Goal: Task Accomplishment & Management: Use online tool/utility

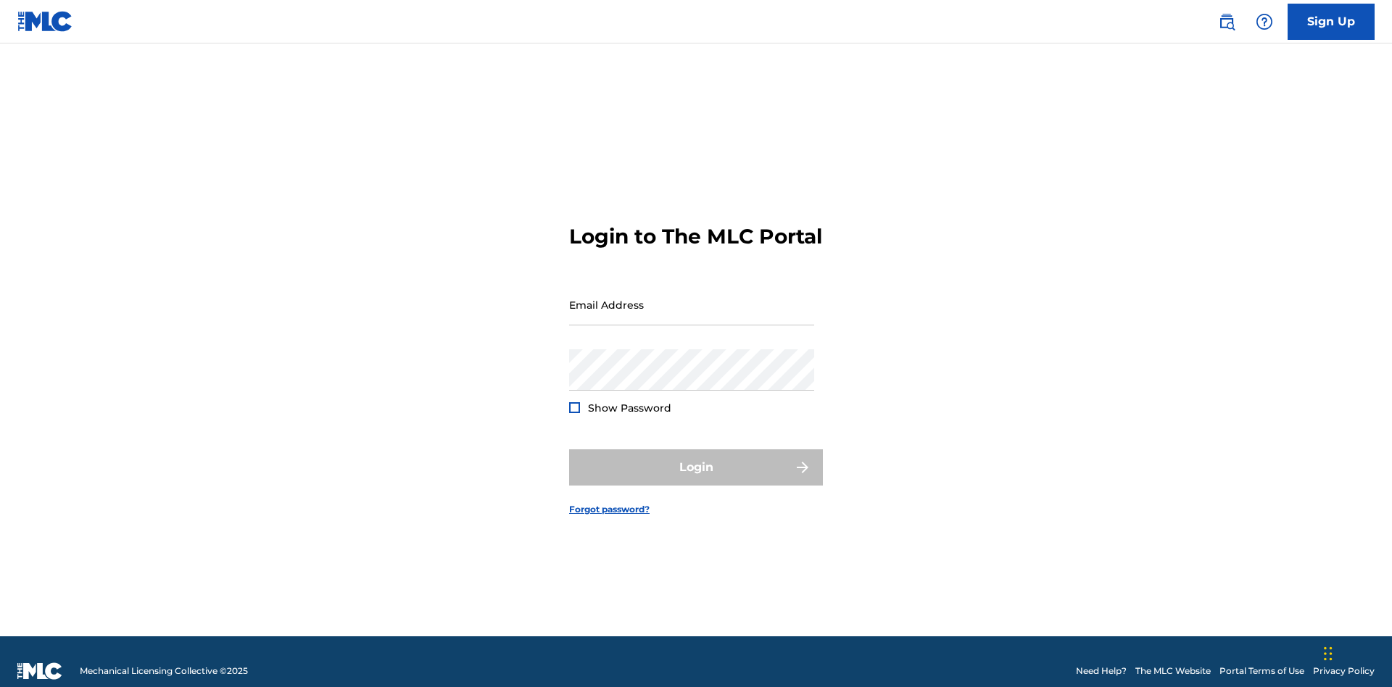
scroll to position [19, 0]
click at [692, 298] on input "Email Address" at bounding box center [691, 304] width 245 height 41
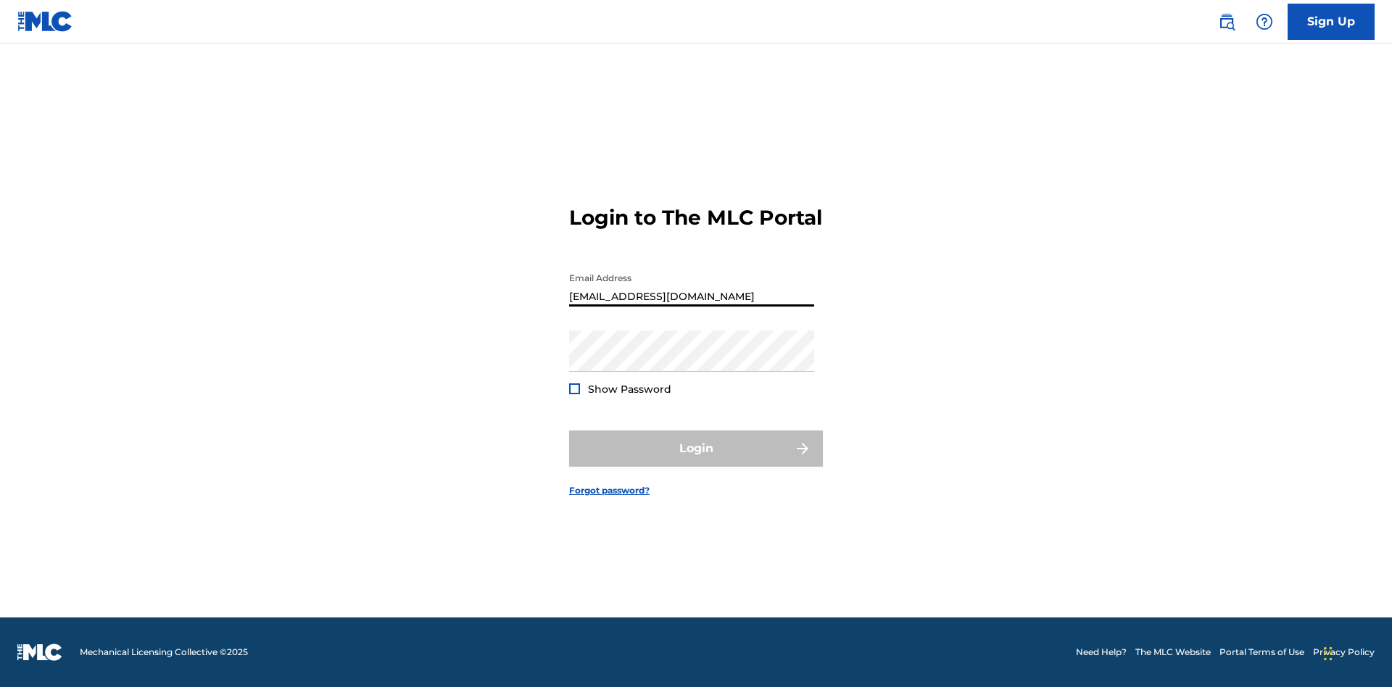
type input "Duke.McTesterson@gmail.com"
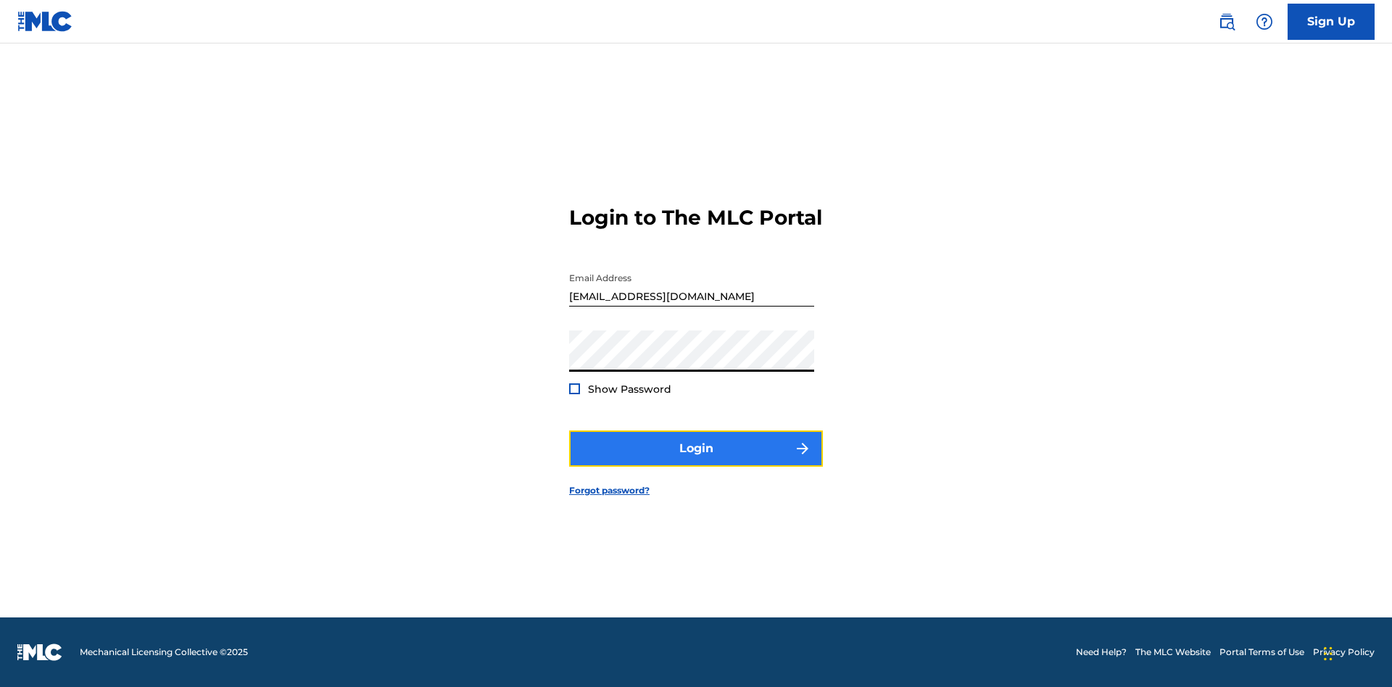
click at [696, 461] on button "Login" at bounding box center [696, 449] width 254 height 36
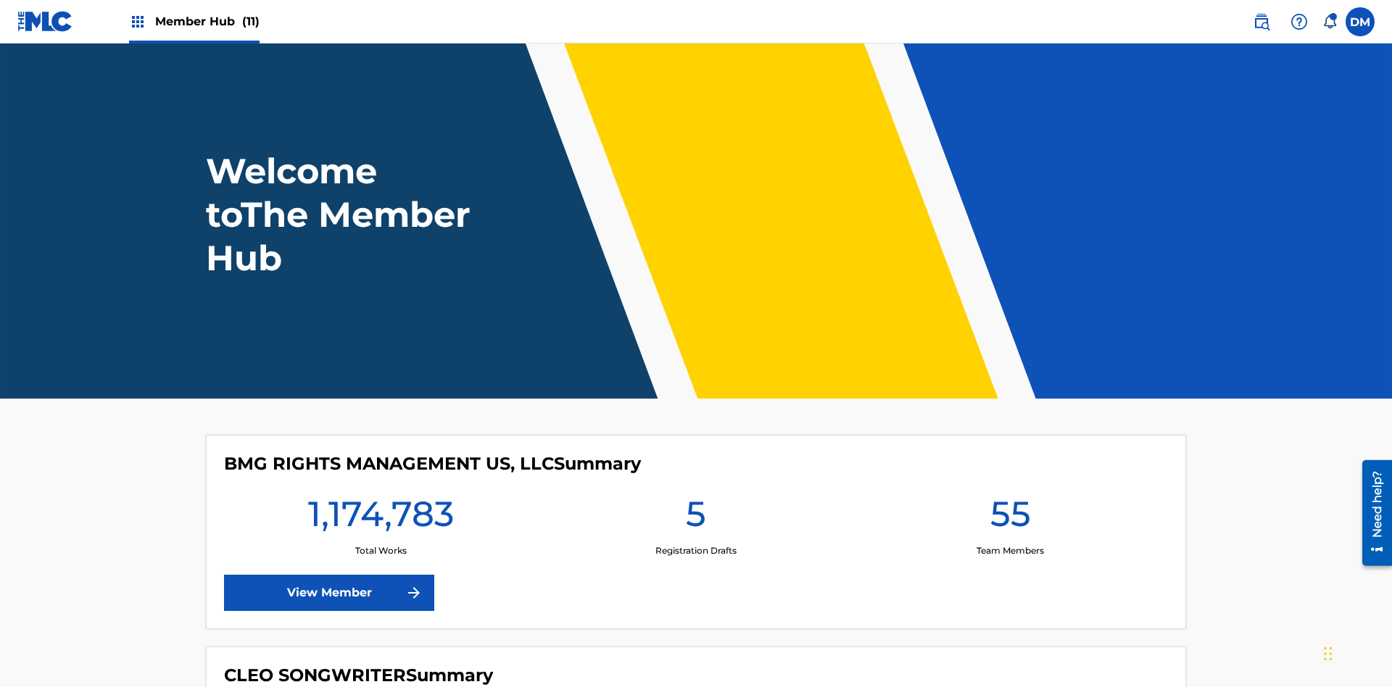
click at [207, 21] on span "Member Hub (11)" at bounding box center [207, 21] width 104 height 17
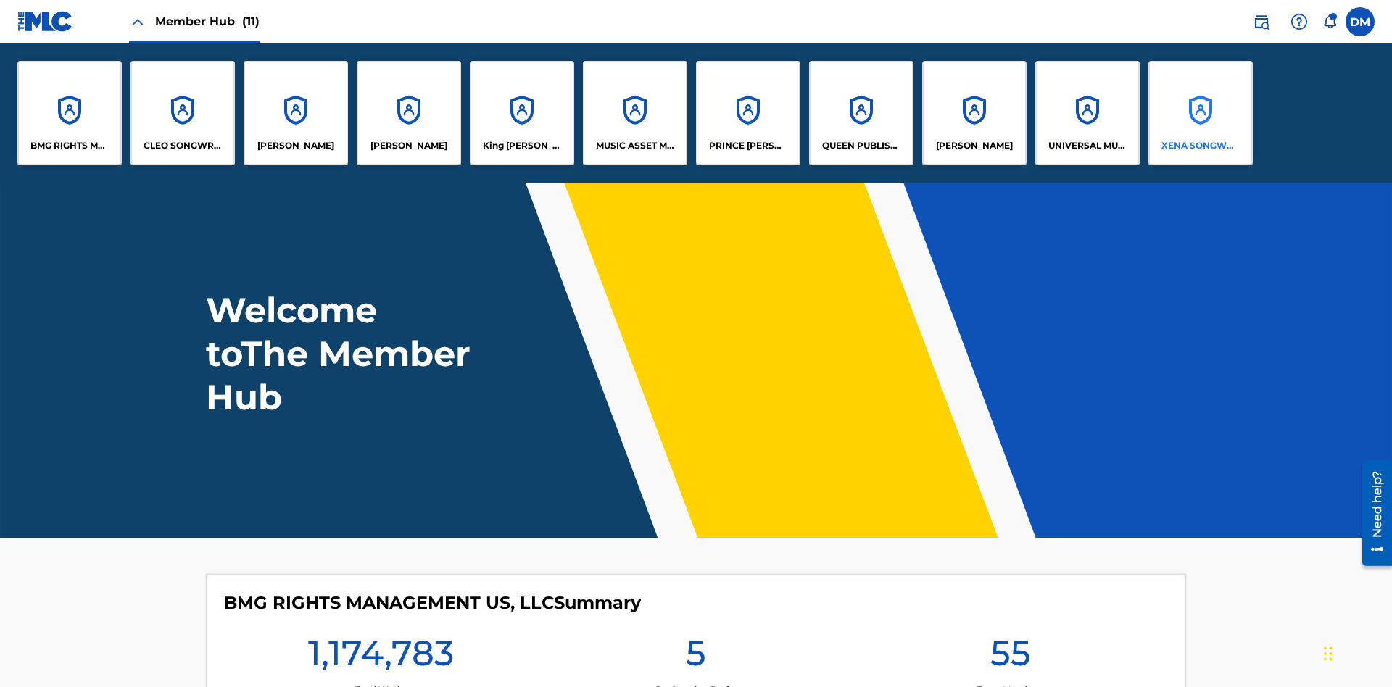
click at [1200, 146] on p "XENA SONGWRITER" at bounding box center [1200, 145] width 79 height 13
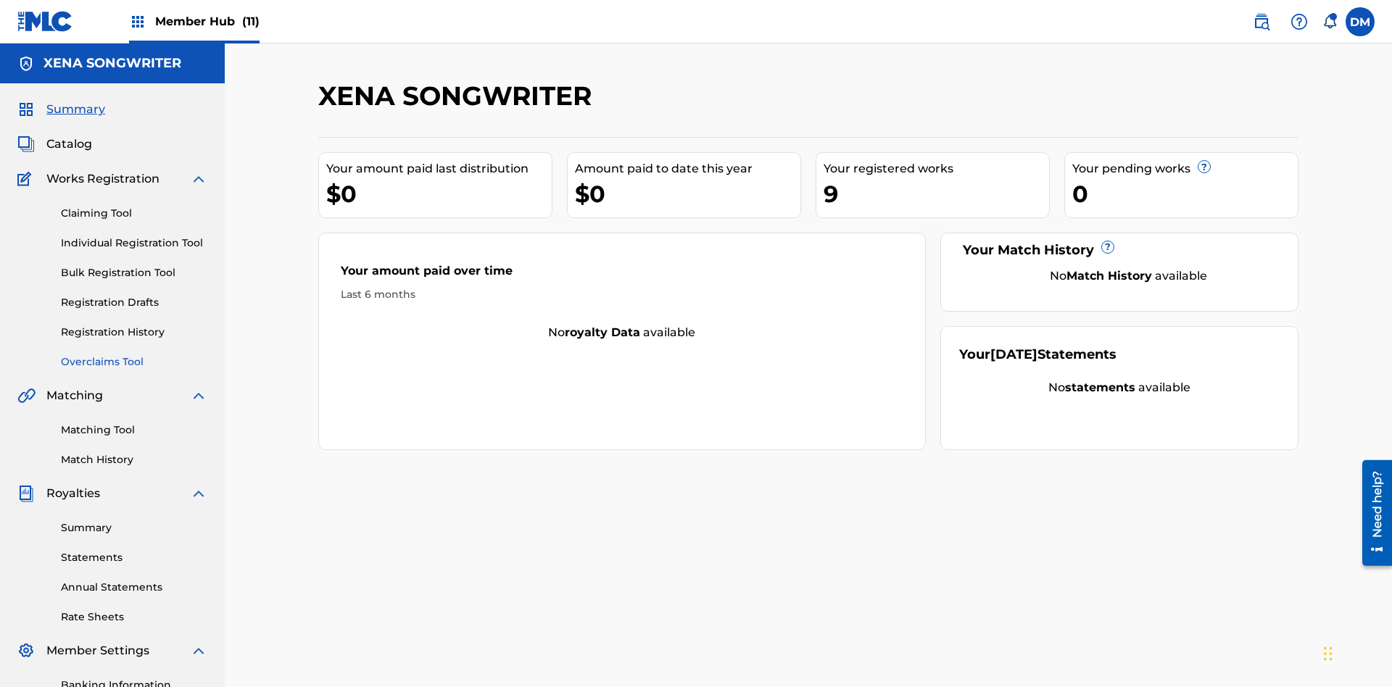
click at [134, 354] on link "Overclaims Tool" at bounding box center [134, 361] width 146 height 15
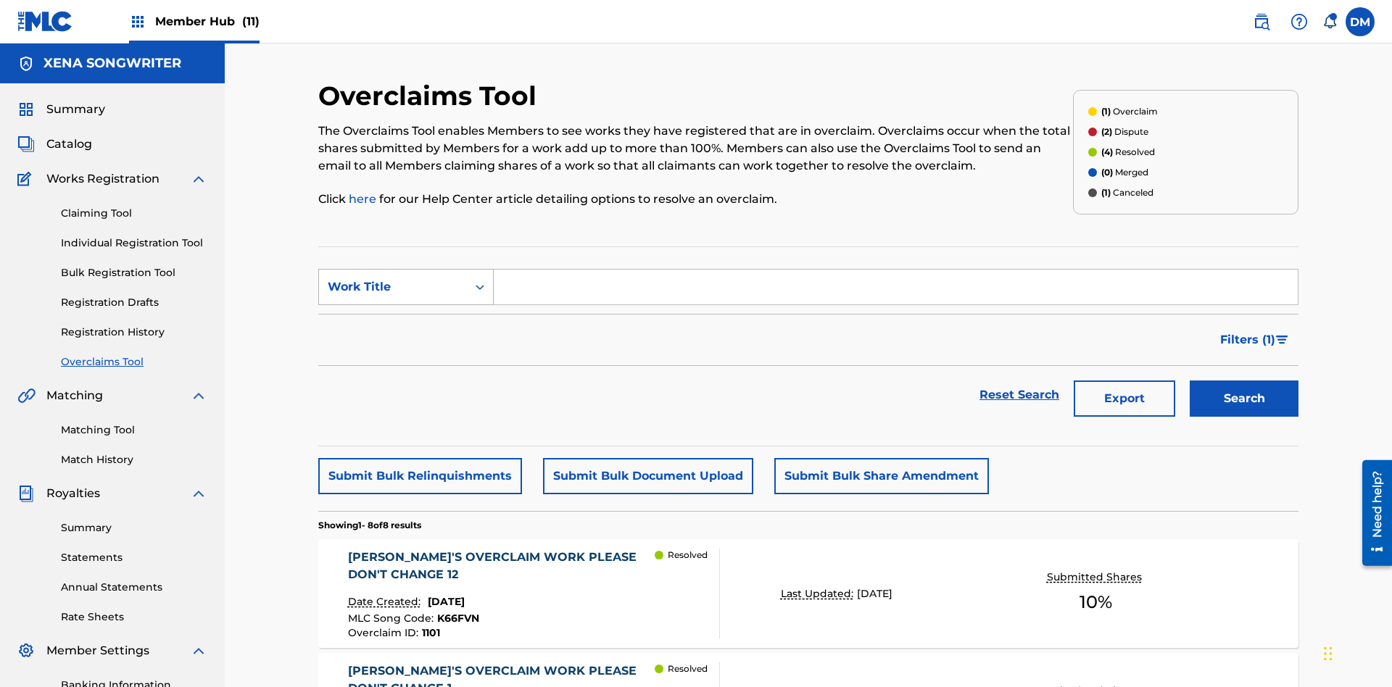
click at [393, 278] on div "Work Title" at bounding box center [393, 286] width 130 height 17
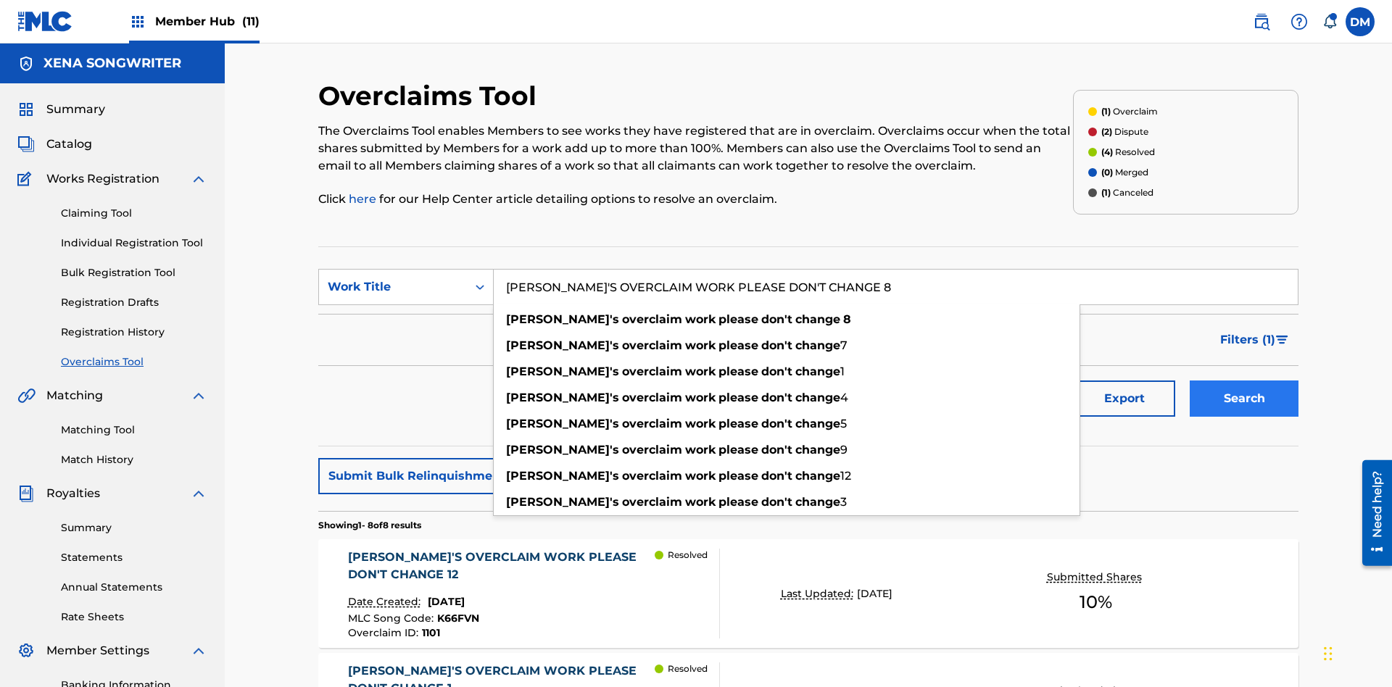
type input "KRYSTAL'S OVERCLAIM WORK PLEASE DON'T CHANGE 8"
click at [1244, 381] on button "Search" at bounding box center [1244, 399] width 109 height 36
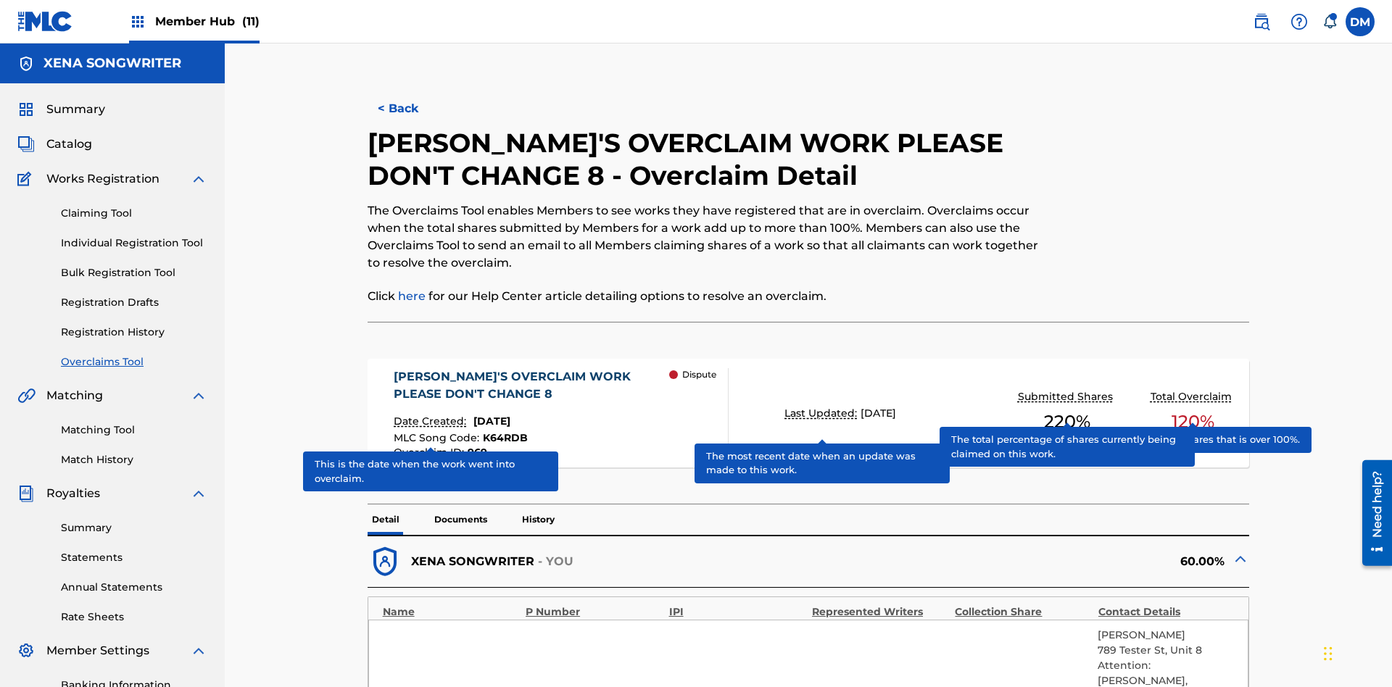
click at [503, 431] on span "K64RDB" at bounding box center [505, 437] width 45 height 13
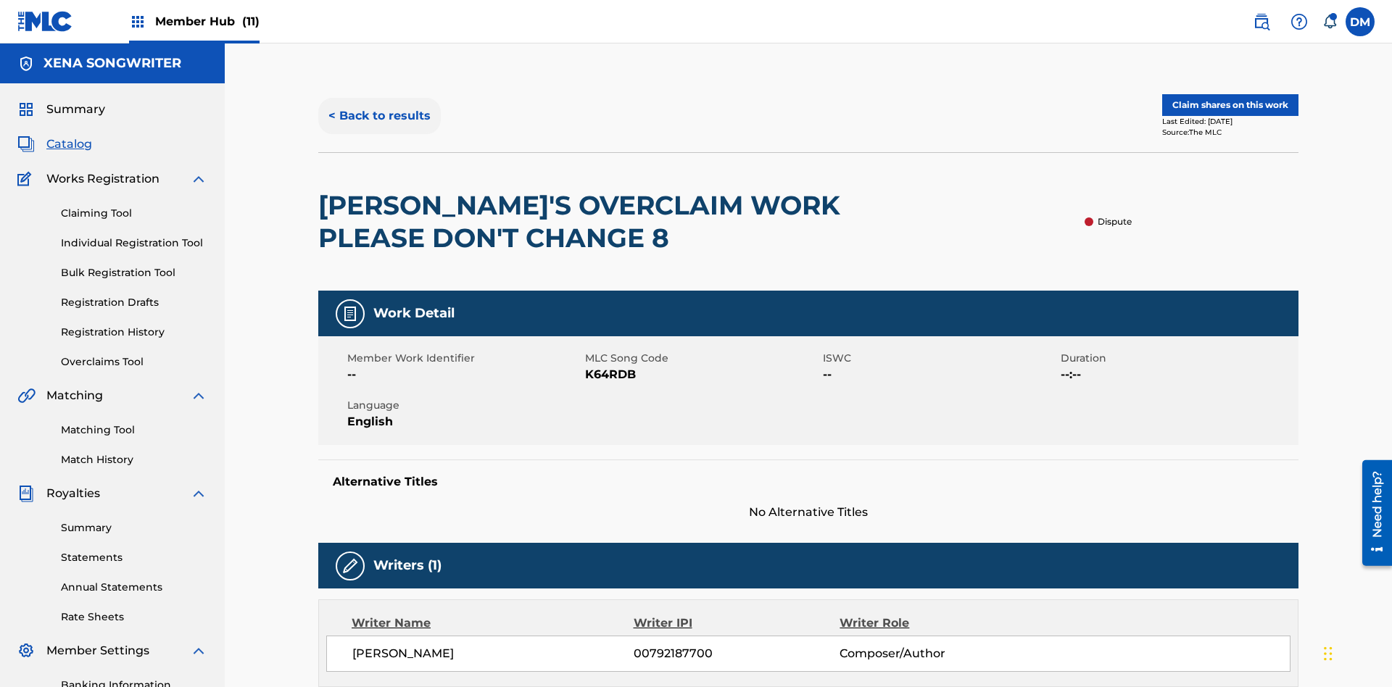
click at [378, 105] on button "< Back to results" at bounding box center [379, 116] width 123 height 36
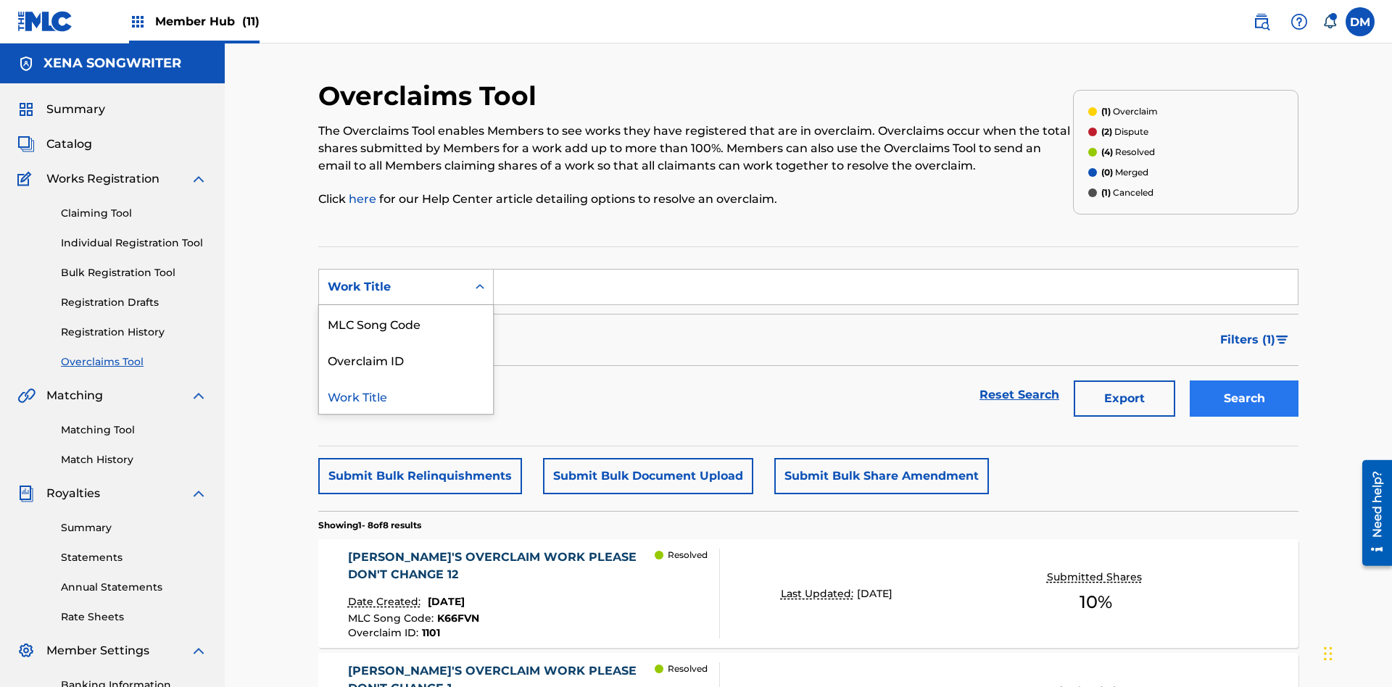
click at [406, 341] on div "Overclaim ID" at bounding box center [406, 359] width 174 height 36
click at [1244, 381] on button "Search" at bounding box center [1244, 399] width 109 height 36
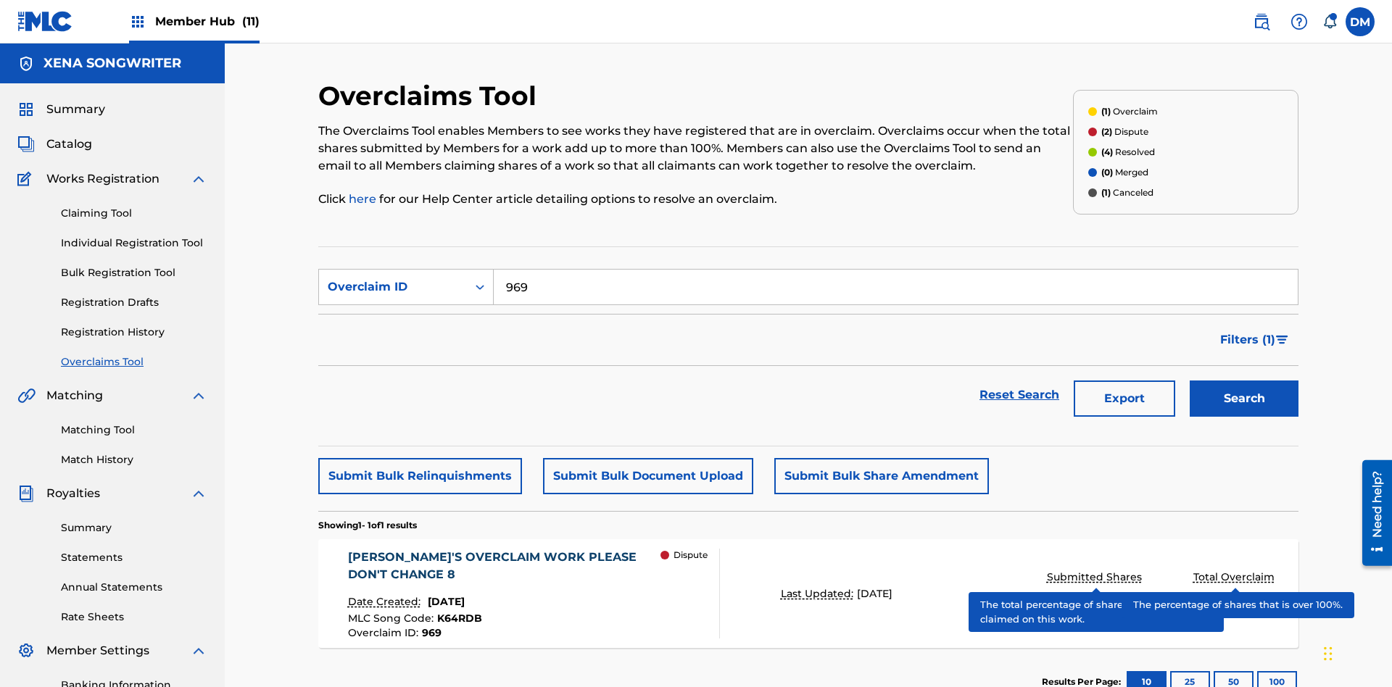
click at [457, 612] on span "K64RDB" at bounding box center [459, 618] width 45 height 13
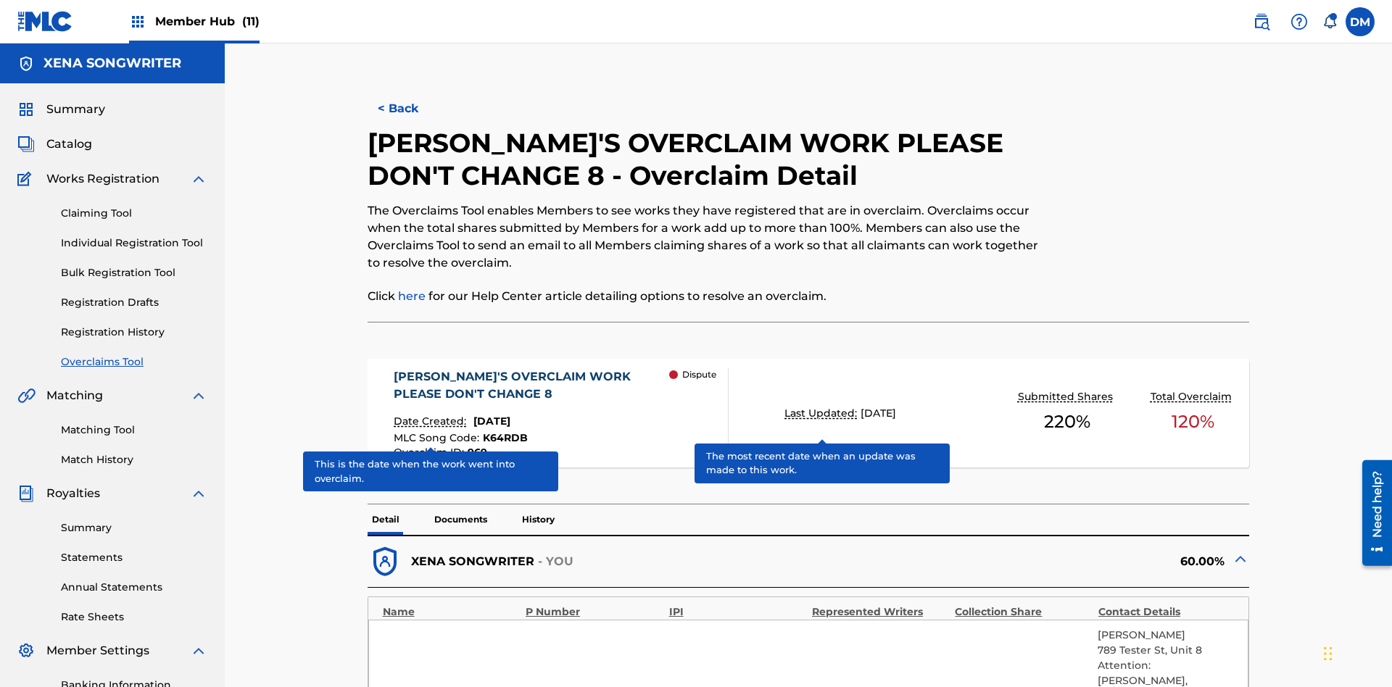
click at [503, 431] on span "K64RDB" at bounding box center [505, 437] width 45 height 13
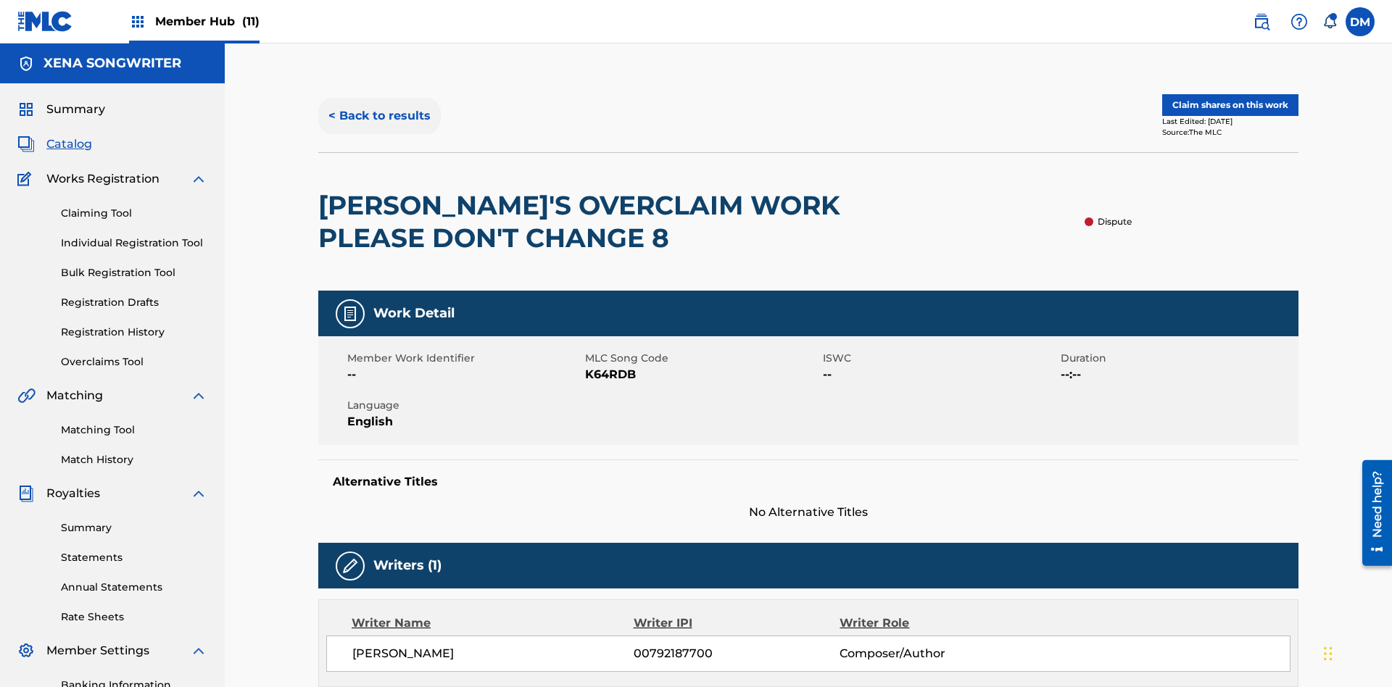
click at [378, 105] on button "< Back to results" at bounding box center [379, 116] width 123 height 36
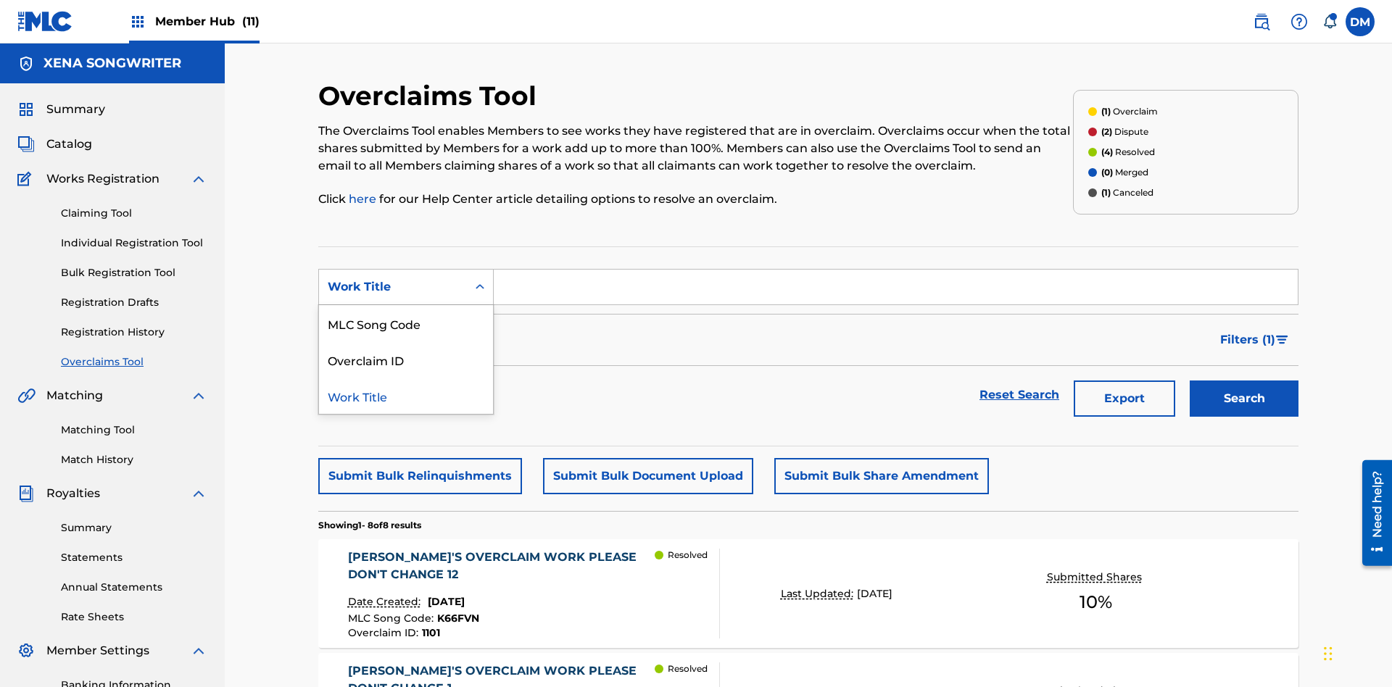
click at [406, 305] on div "MLC Song Code" at bounding box center [406, 323] width 174 height 36
click at [1244, 381] on button "Search" at bounding box center [1244, 399] width 109 height 36
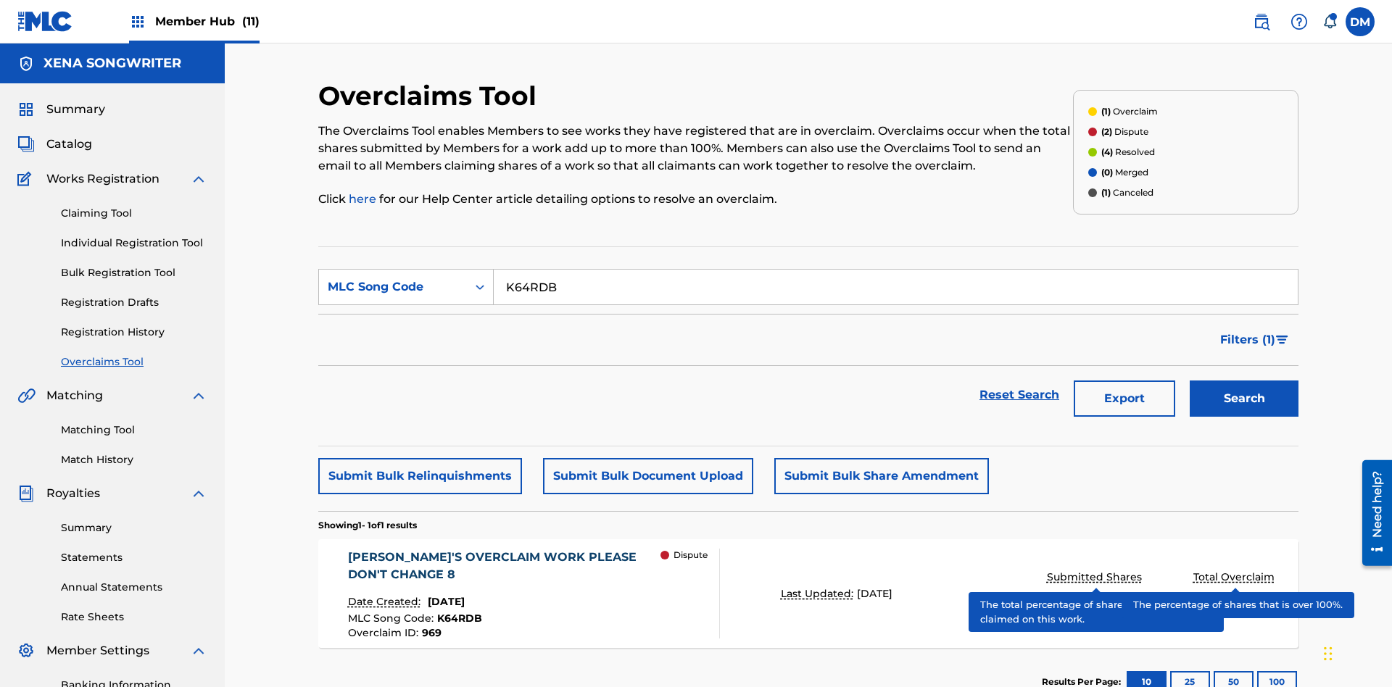
click at [457, 612] on span "K64RDB" at bounding box center [459, 618] width 45 height 13
